Goal: Task Accomplishment & Management: Manage account settings

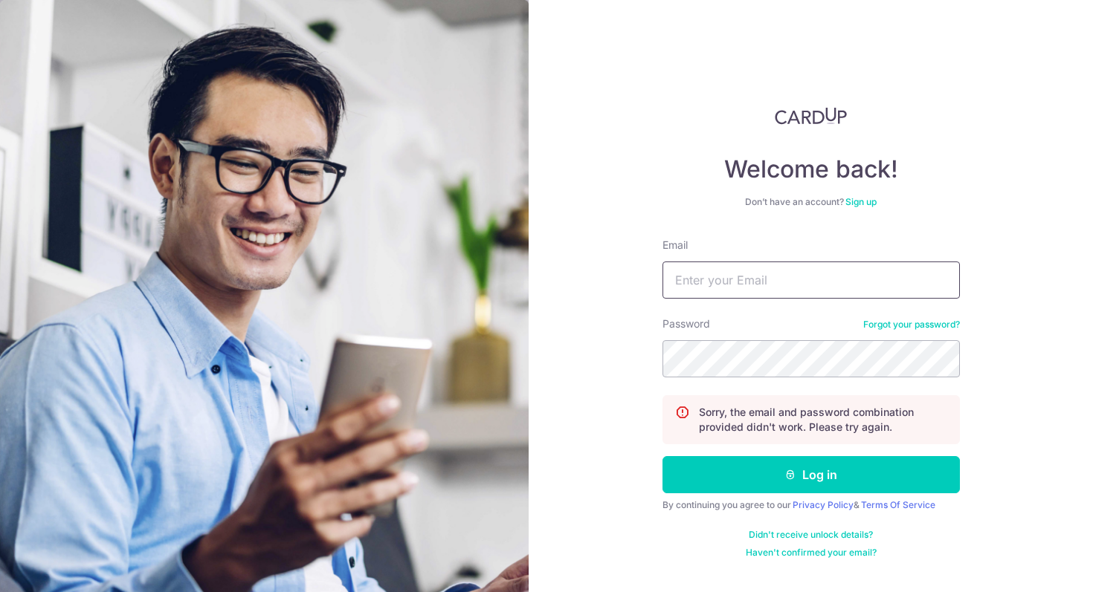
click at [757, 297] on input "Email" at bounding box center [810, 280] width 297 height 37
type input "[EMAIL_ADDRESS][DOMAIN_NAME]"
click at [749, 340] on div "Password Forgot your password?" at bounding box center [810, 347] width 297 height 61
click at [662, 456] on button "Log in" at bounding box center [810, 474] width 297 height 37
click at [842, 296] on input "Email" at bounding box center [810, 280] width 297 height 37
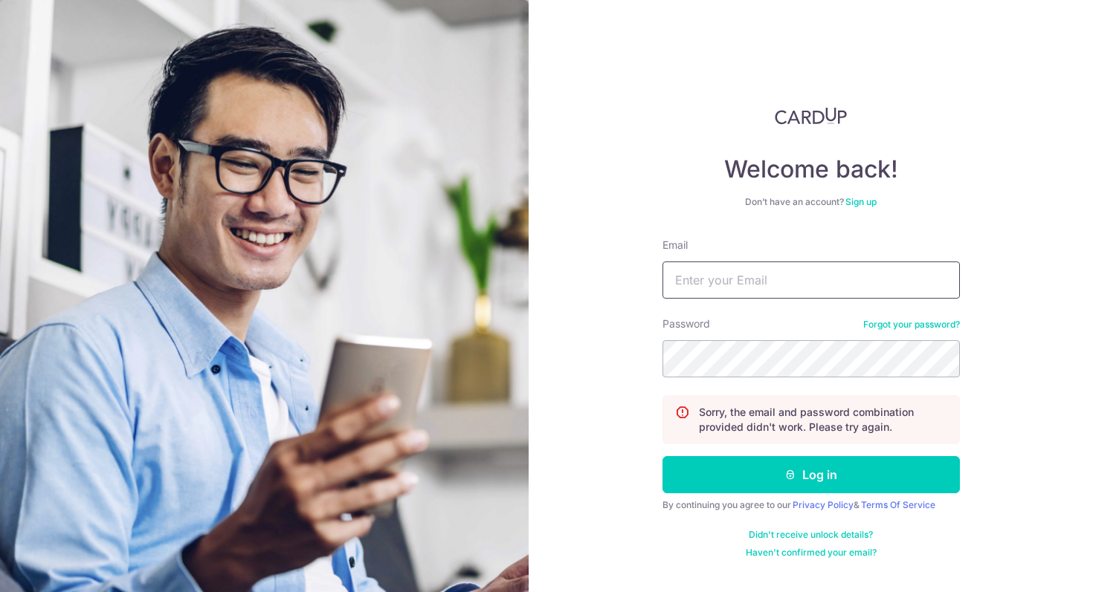
type input "[EMAIL_ADDRESS][DOMAIN_NAME]"
click at [662, 456] on button "Log in" at bounding box center [810, 474] width 297 height 37
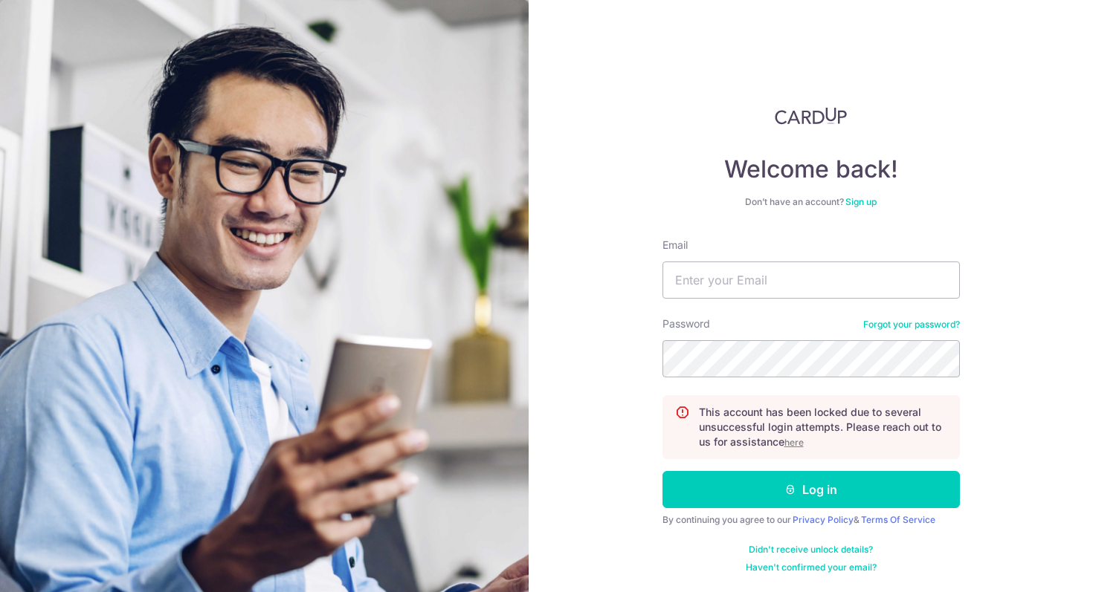
click at [798, 442] on u "here" at bounding box center [793, 442] width 19 height 11
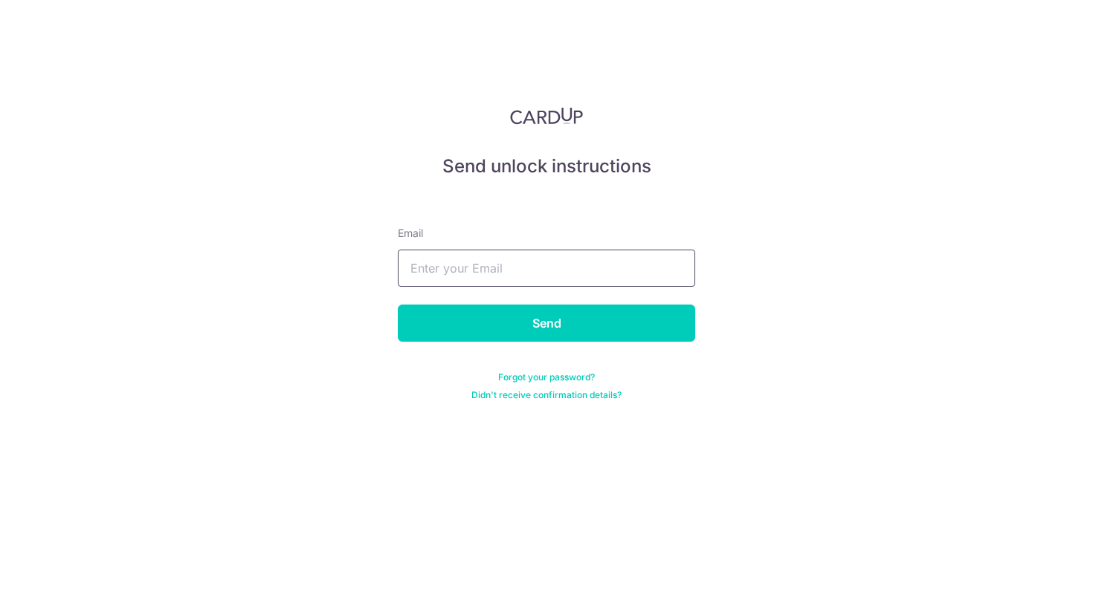
click at [572, 273] on input "text" at bounding box center [546, 268] width 297 height 37
type input "[EMAIL_ADDRESS][DOMAIN_NAME]"
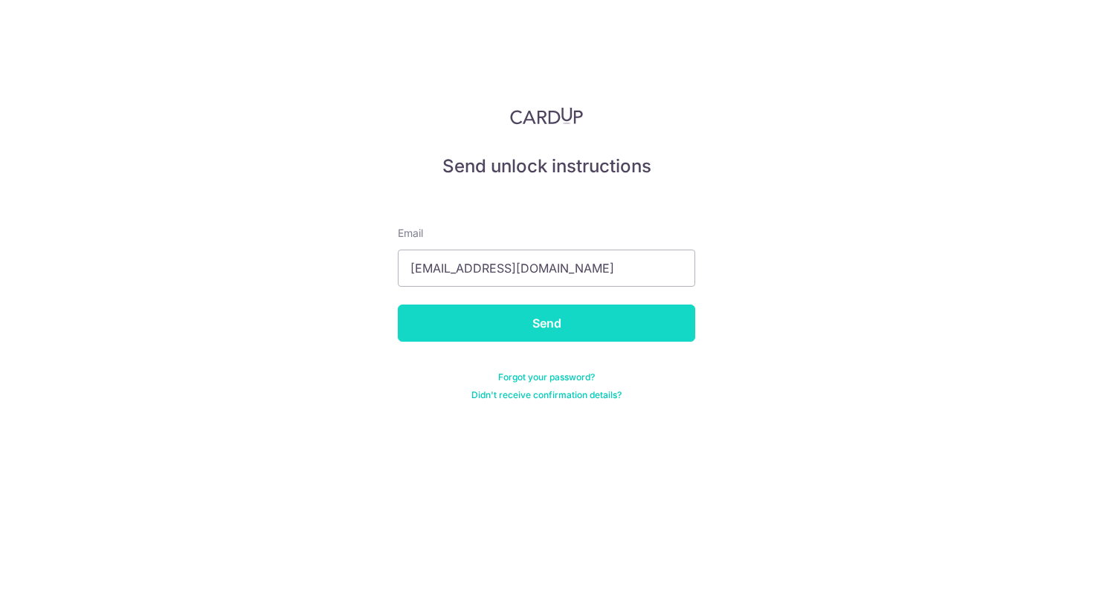
click at [540, 335] on input "Send" at bounding box center [546, 323] width 297 height 37
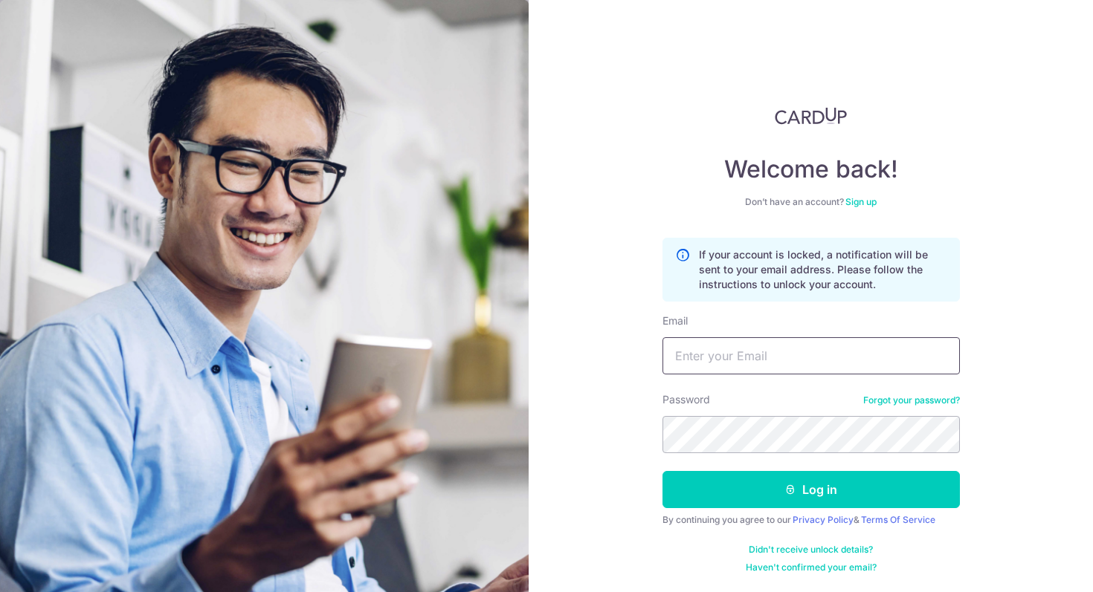
click at [756, 350] on input "Email" at bounding box center [810, 355] width 297 height 37
type input "sianne93@gmail.com"
click at [662, 471] on button "Log in" at bounding box center [810, 489] width 297 height 37
